Goal: Task Accomplishment & Management: Manage account settings

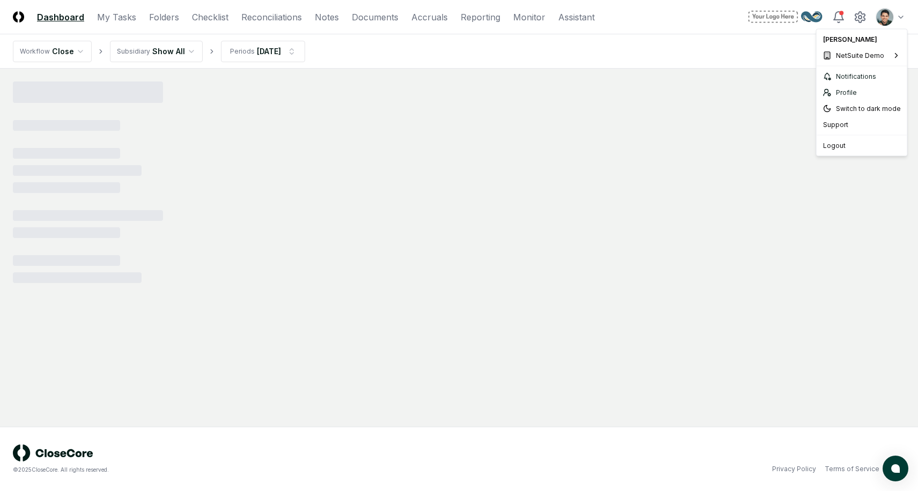
click at [889, 15] on html "CloseCore Dashboard My Tasks Folders Checklist Reconciliations Notes Documents …" at bounding box center [459, 245] width 918 height 491
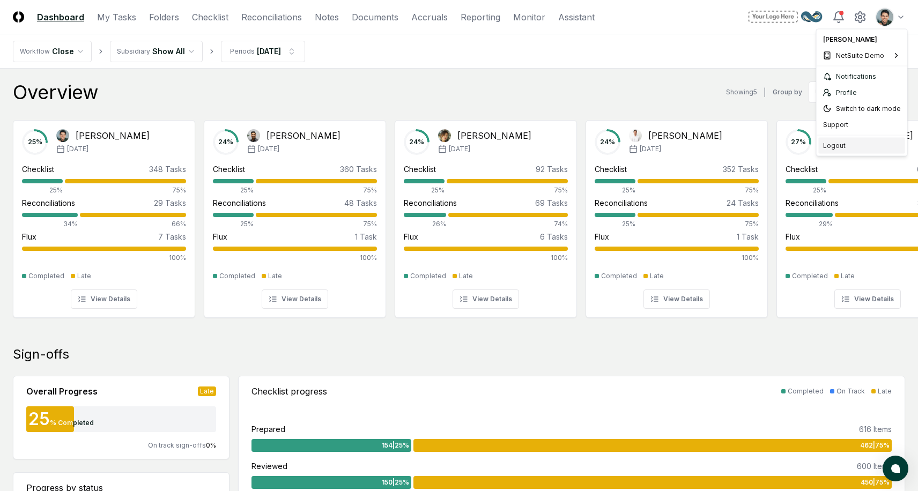
click at [834, 143] on div "Logout" at bounding box center [862, 146] width 86 height 16
